Goal: Information Seeking & Learning: Compare options

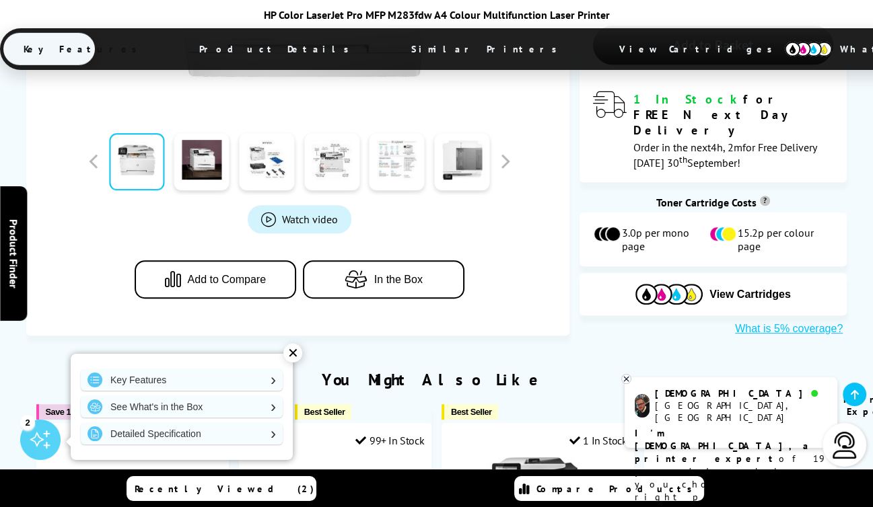
scroll to position [569, 0]
